Goal: Task Accomplishment & Management: Use online tool/utility

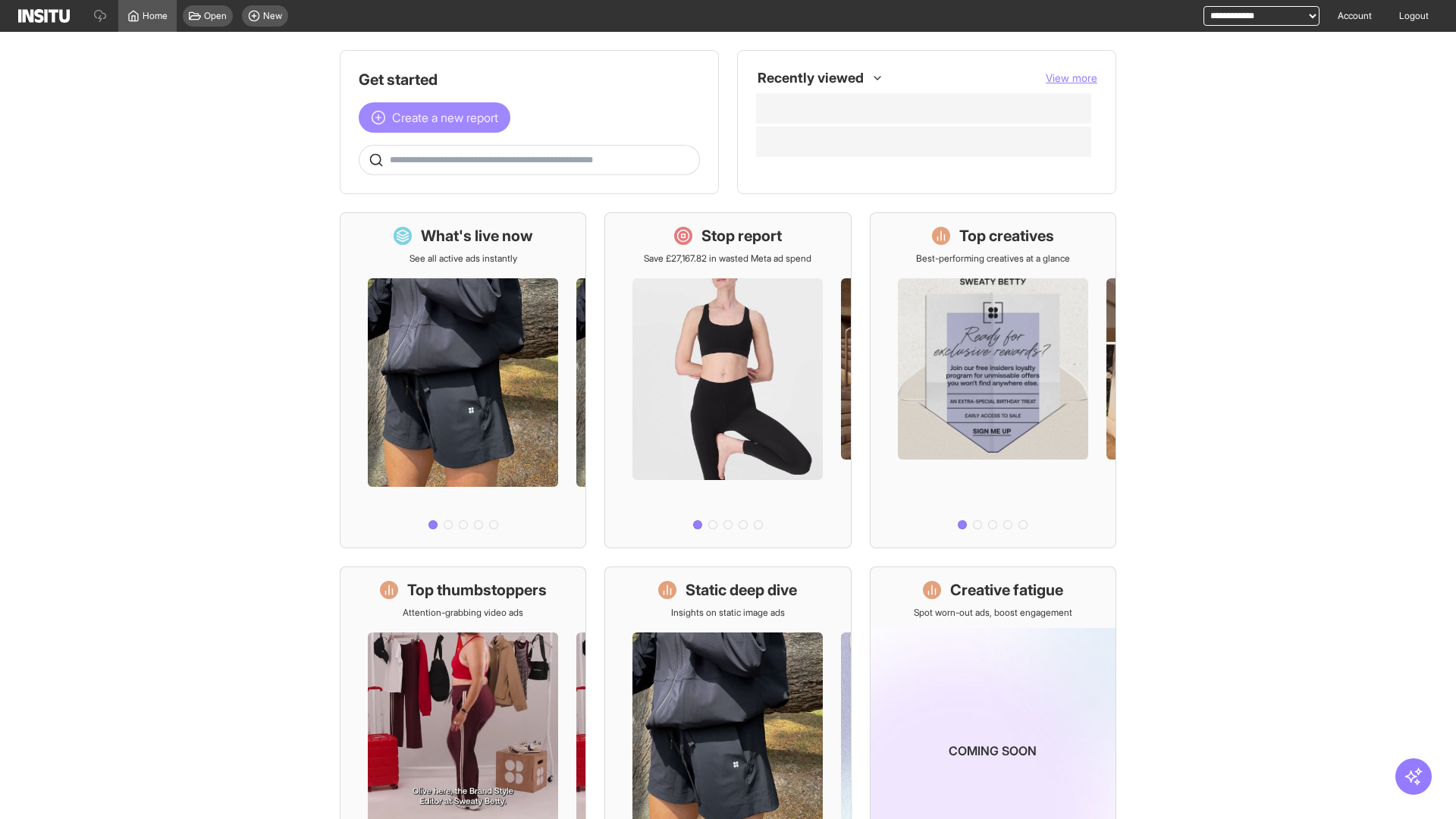
click at [438, 117] on span "Create a new report" at bounding box center [445, 117] width 106 height 18
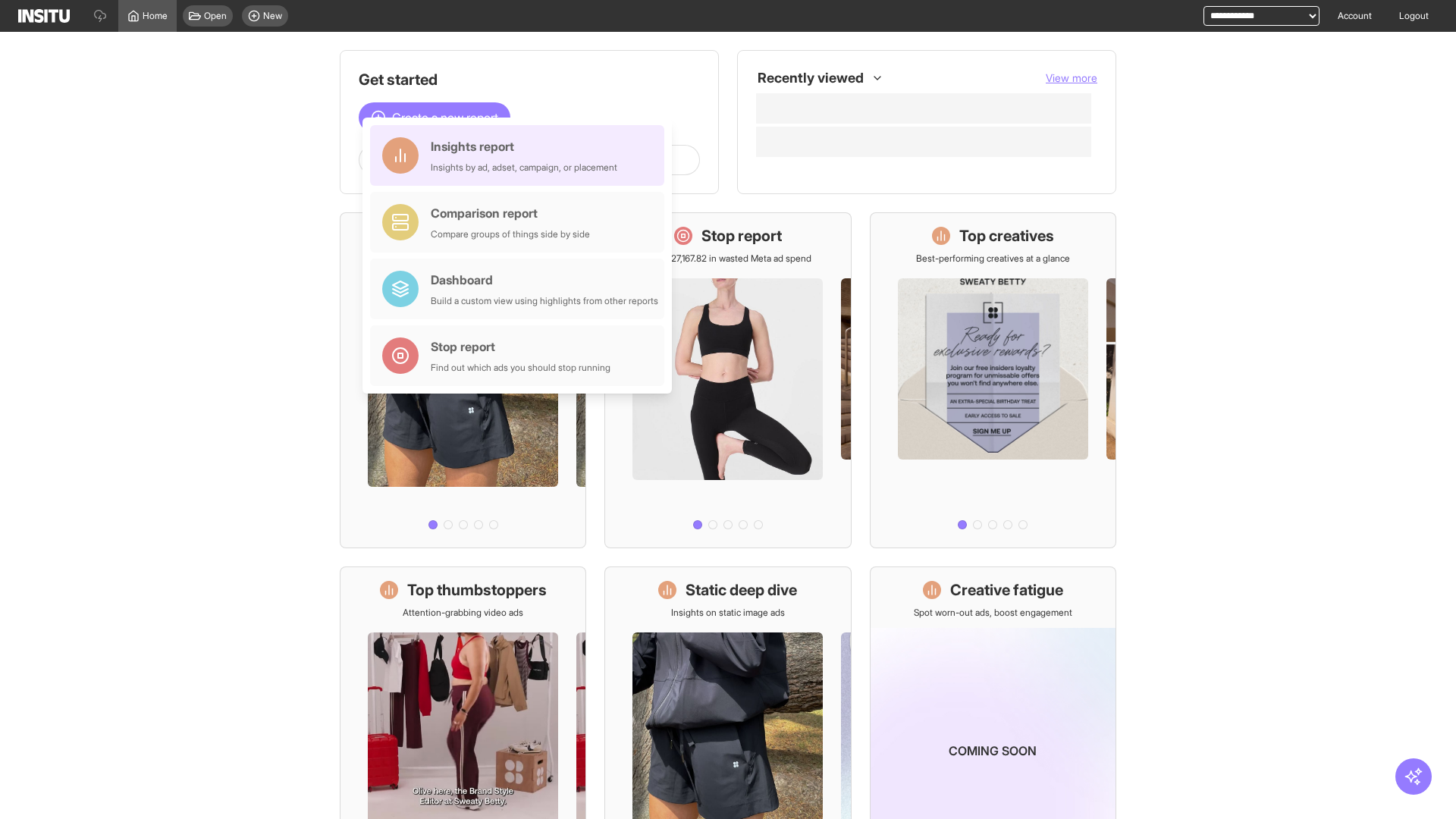
click at [521, 155] on div "Insights report Insights by ad, adset, campaign, or placement" at bounding box center [524, 155] width 187 height 37
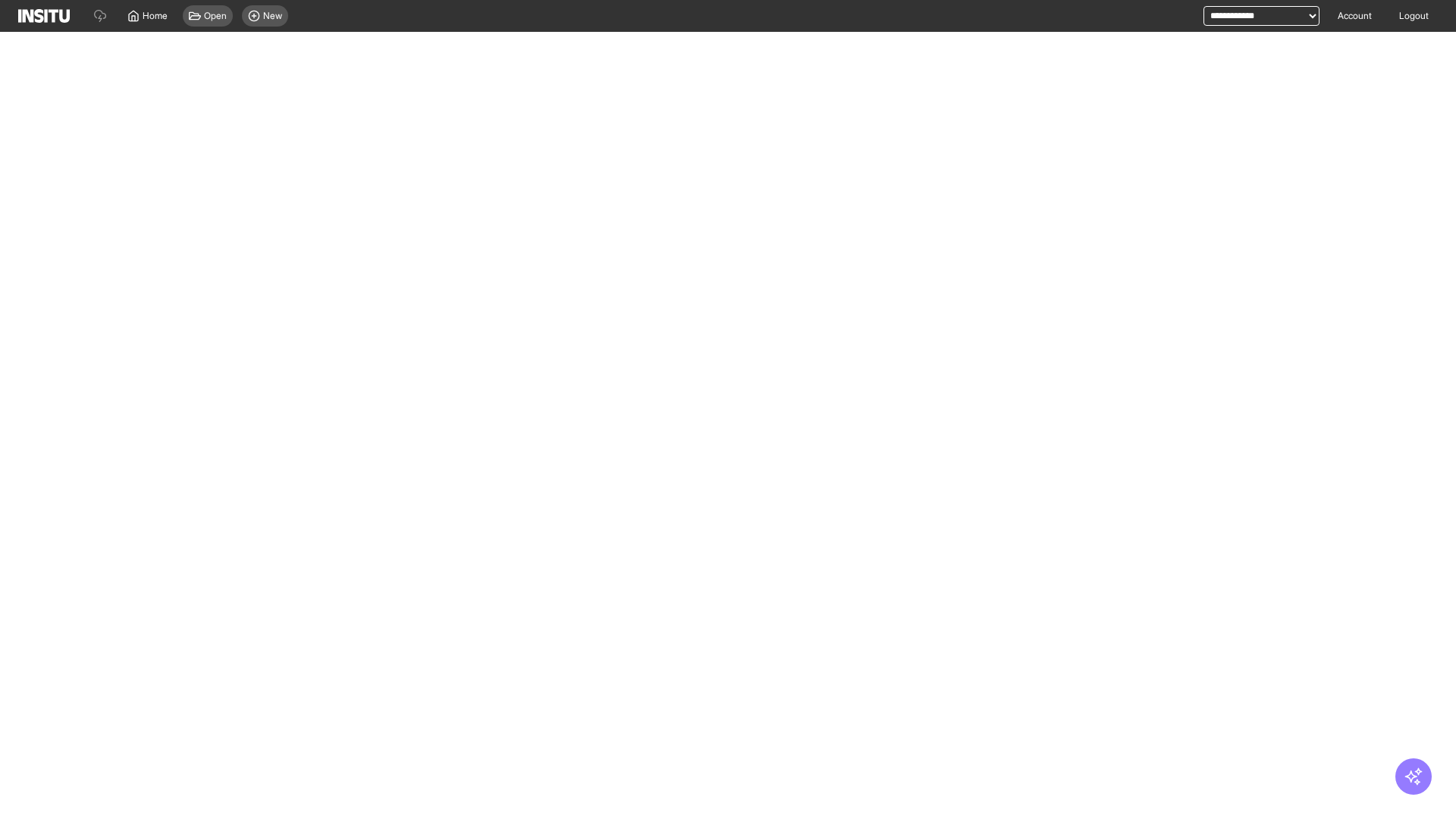
select select "**"
